Goal: Transaction & Acquisition: Purchase product/service

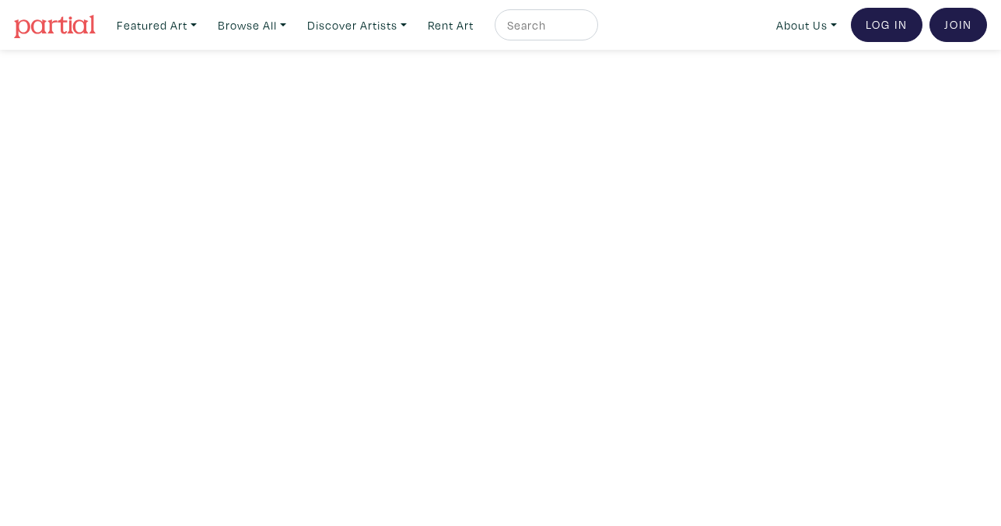
click at [64, 26] on img at bounding box center [55, 26] width 82 height 23
